Goal: Task Accomplishment & Management: Manage account settings

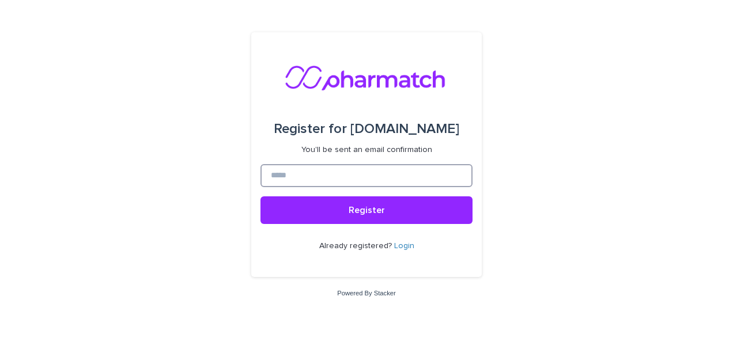
click at [314, 176] on input at bounding box center [367, 175] width 212 height 23
type input "**********"
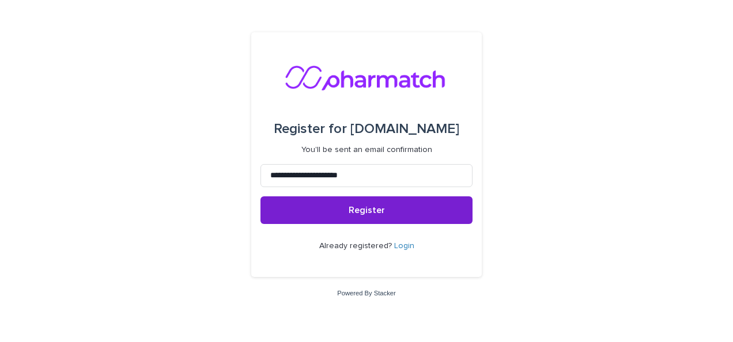
click at [358, 203] on button "Register" at bounding box center [367, 211] width 212 height 28
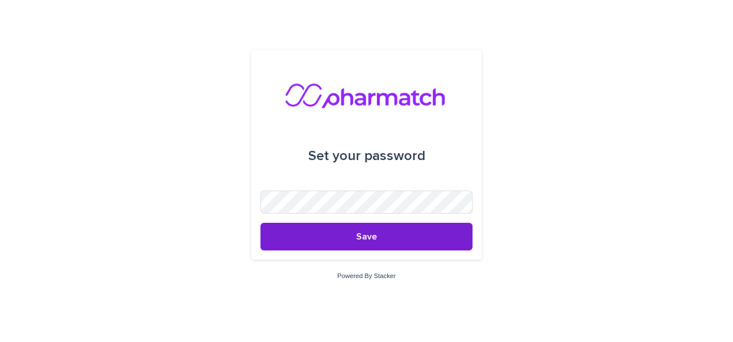
click at [409, 236] on button "Save" at bounding box center [367, 237] width 212 height 28
